Goal: Task Accomplishment & Management: Manage account settings

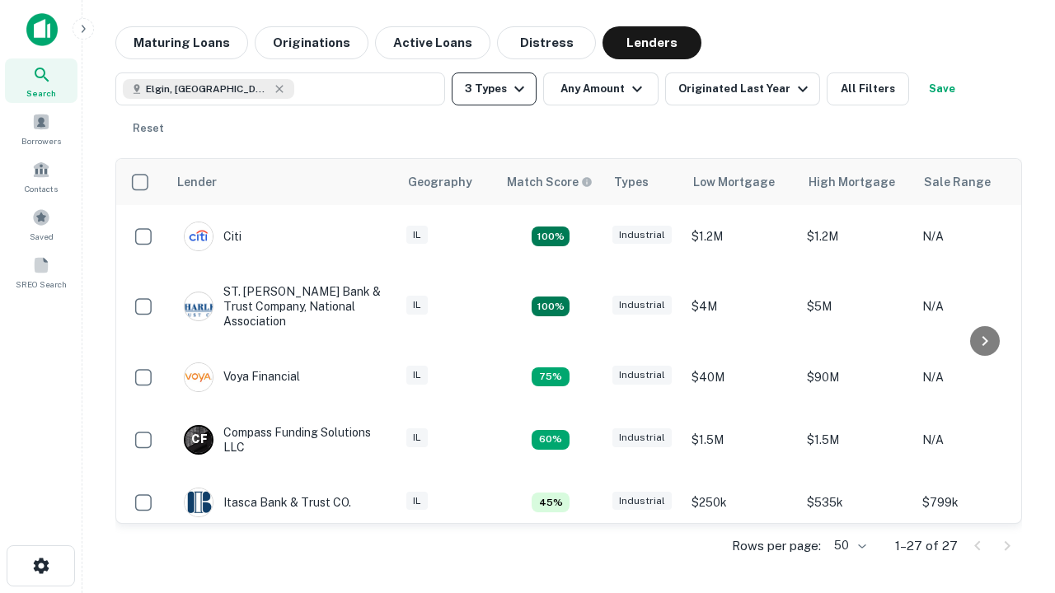
click at [494, 89] on button "3 Types" at bounding box center [494, 89] width 85 height 33
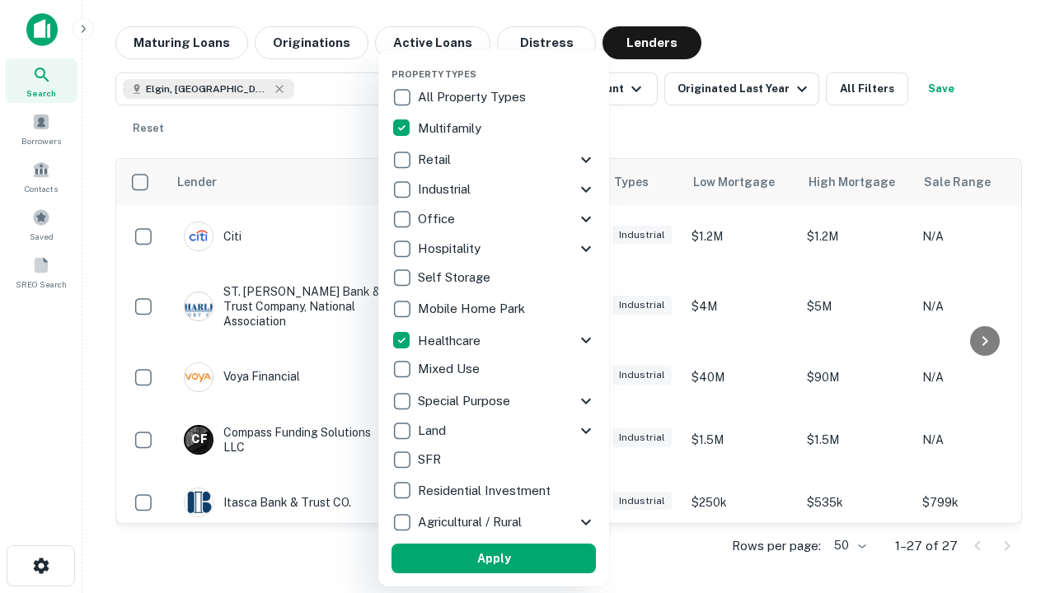
click at [494, 559] on button "Apply" at bounding box center [494, 559] width 204 height 30
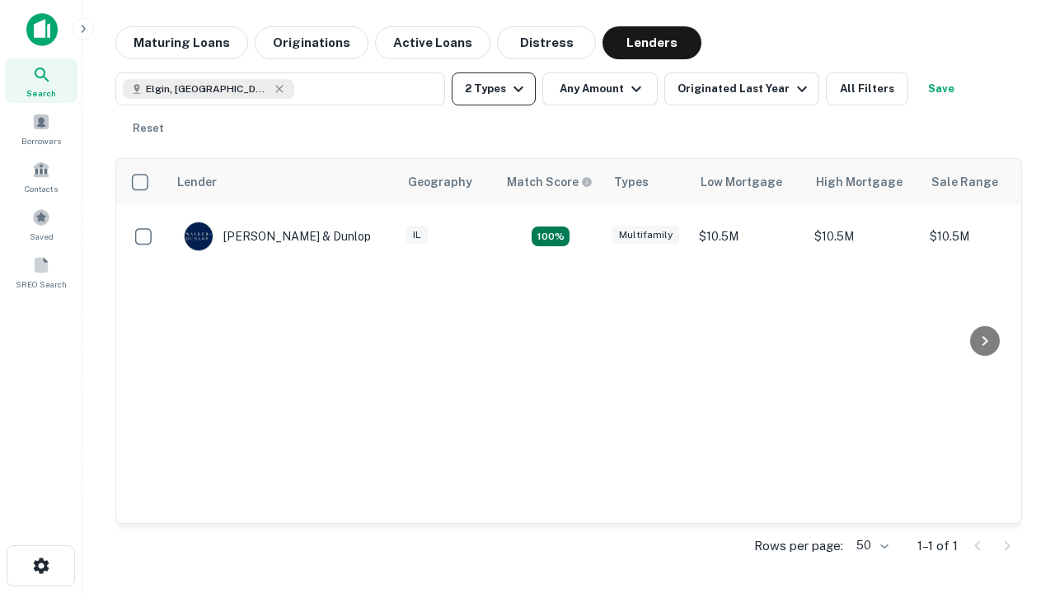
click at [494, 89] on button "2 Types" at bounding box center [494, 89] width 84 height 33
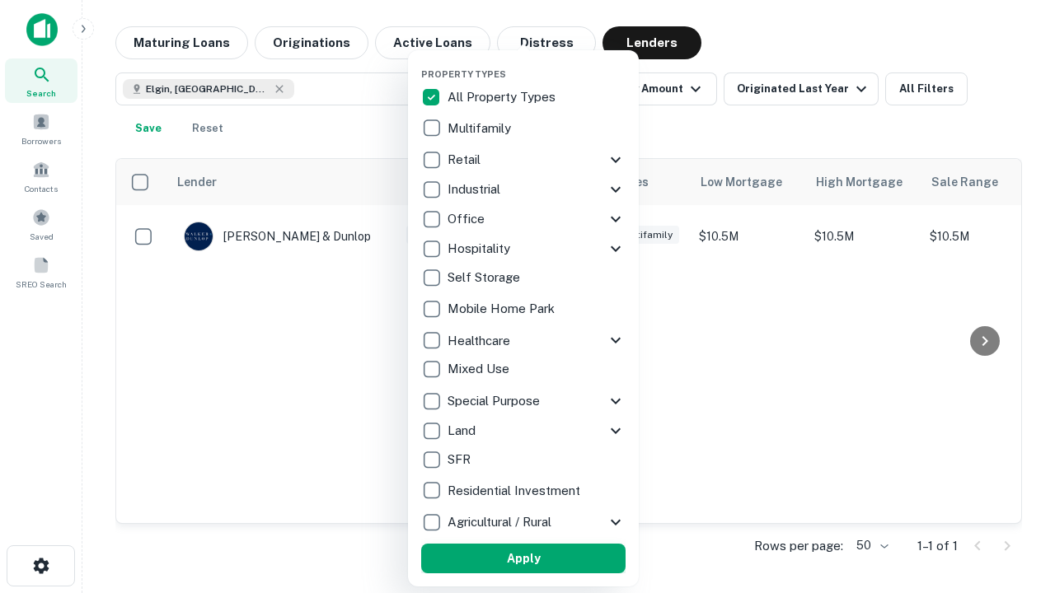
click at [523, 559] on button "Apply" at bounding box center [523, 559] width 204 height 30
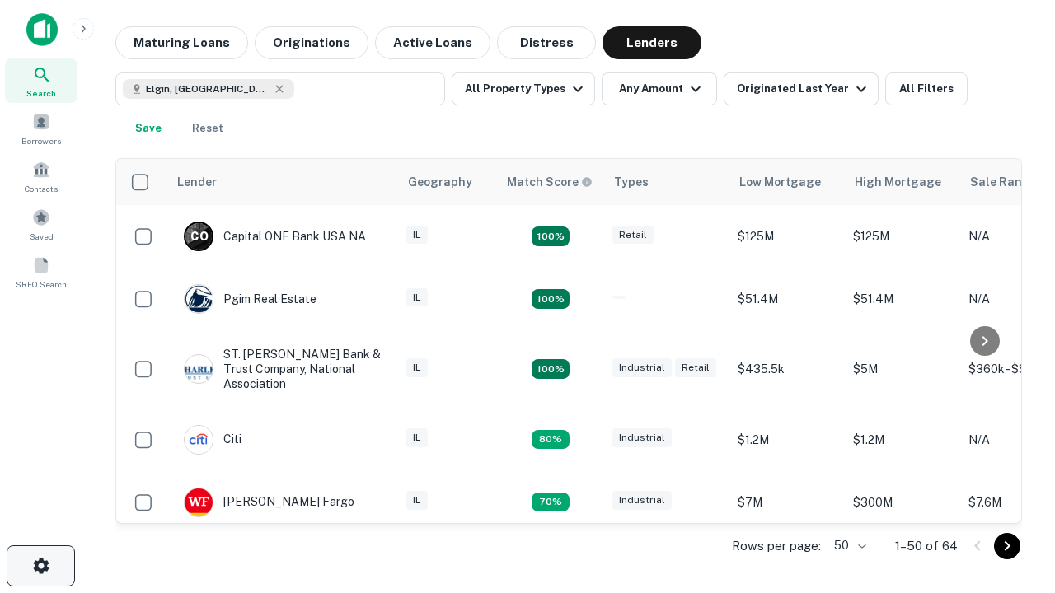
click at [40, 566] on icon "button" at bounding box center [41, 566] width 20 height 20
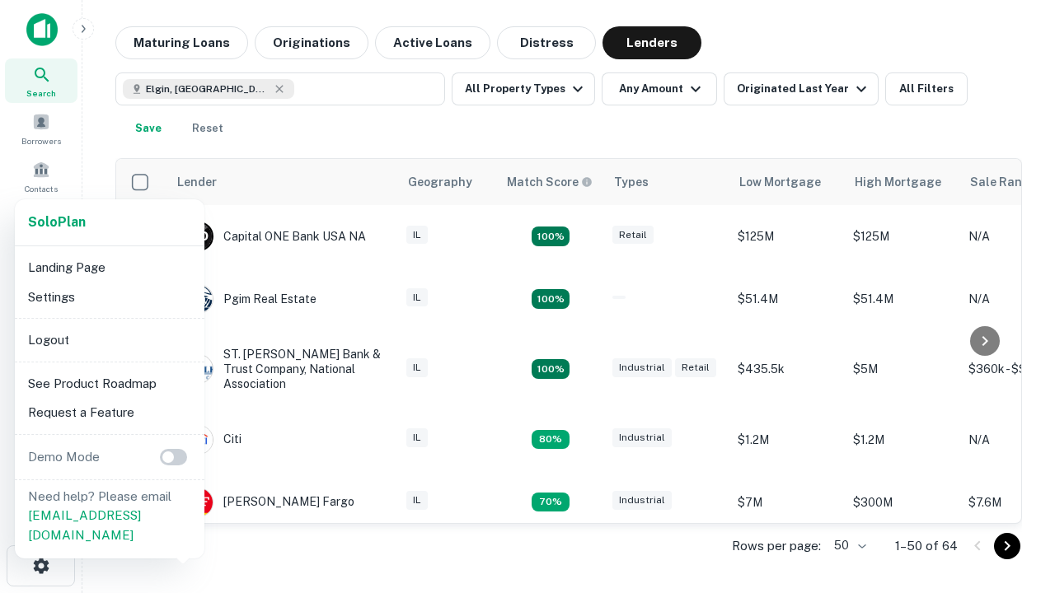
click at [109, 340] on li "Logout" at bounding box center [109, 341] width 176 height 30
